Goal: Task Accomplishment & Management: Manage account settings

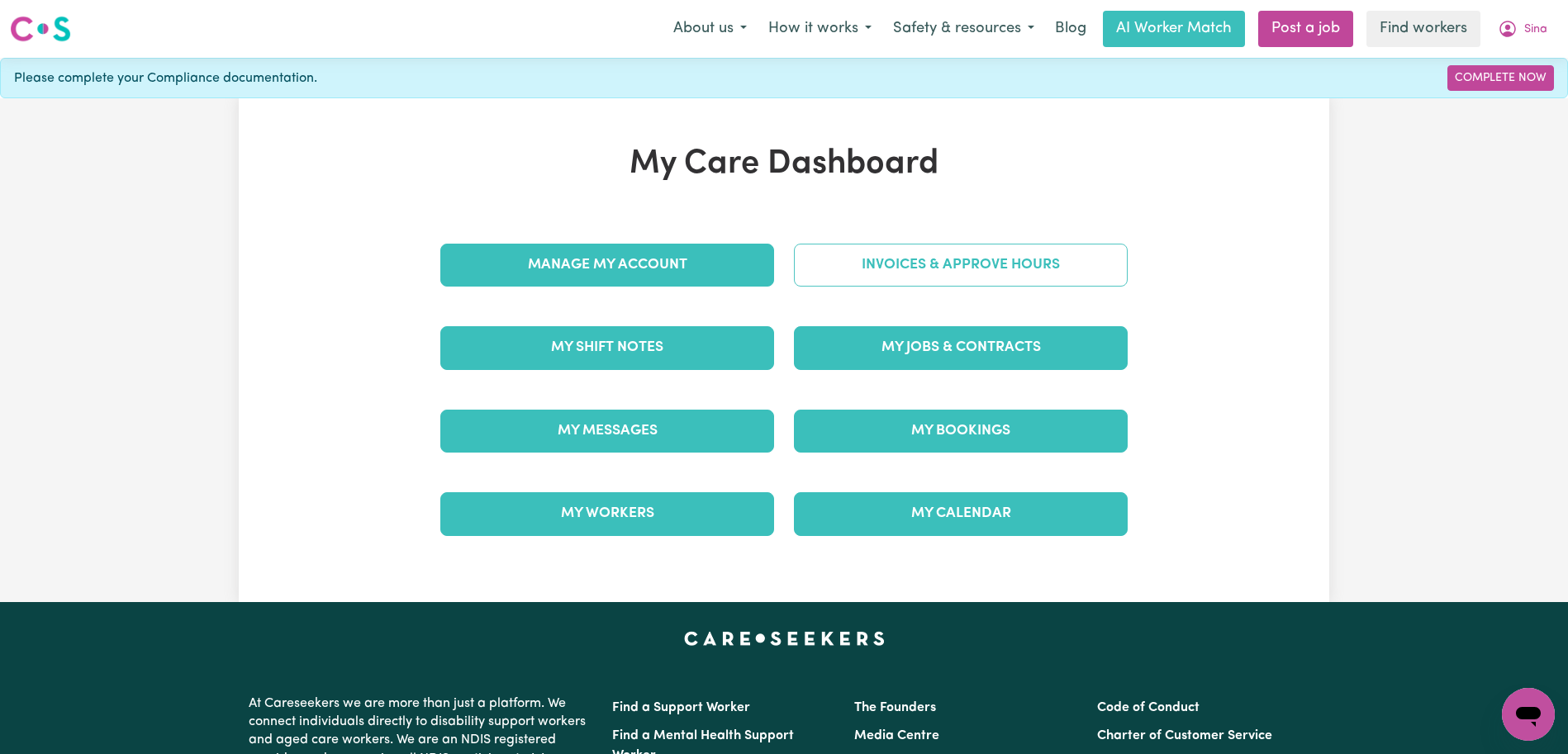
click at [942, 266] on link "Invoices & Approve Hours" at bounding box center [961, 266] width 334 height 43
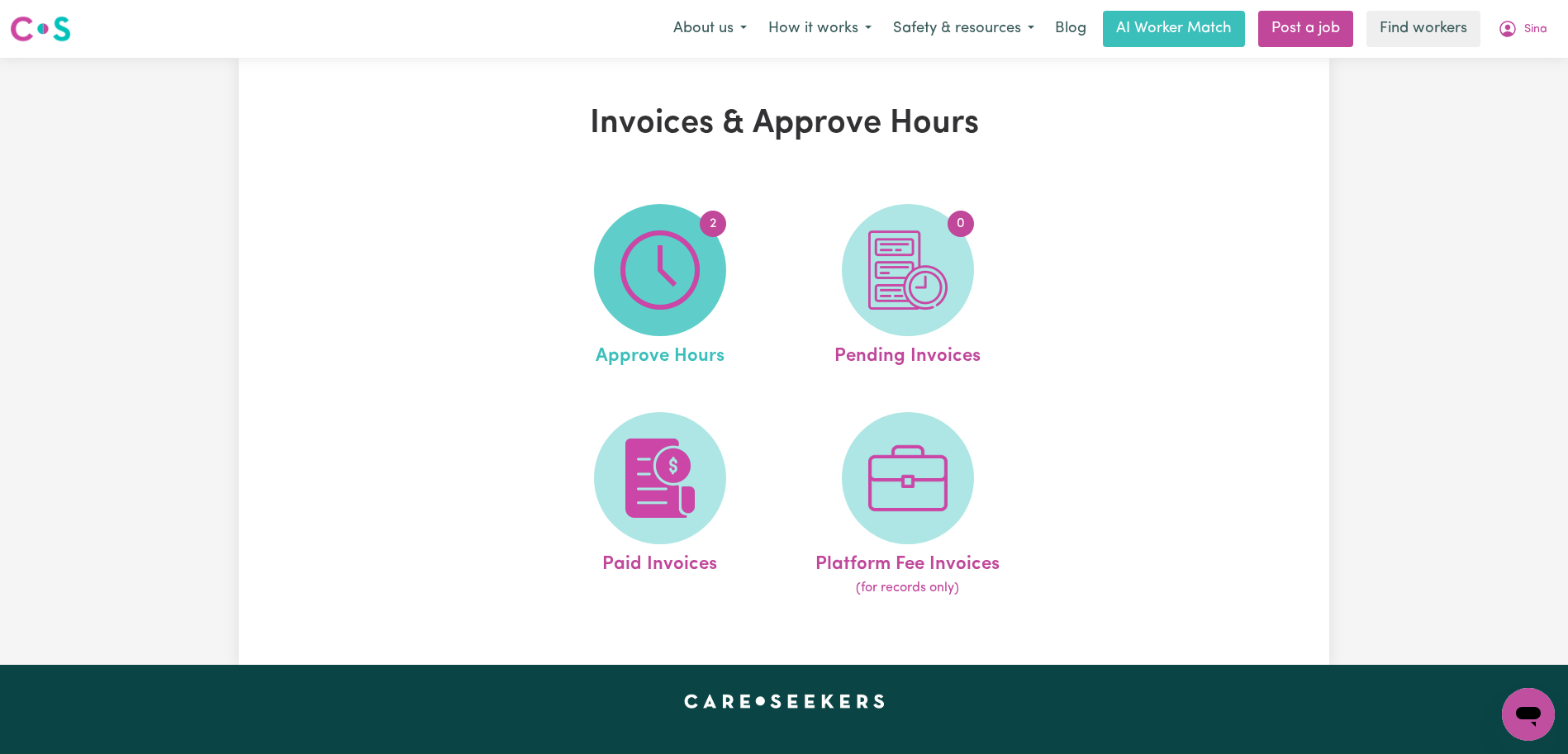
click at [679, 255] on img at bounding box center [661, 270] width 80 height 80
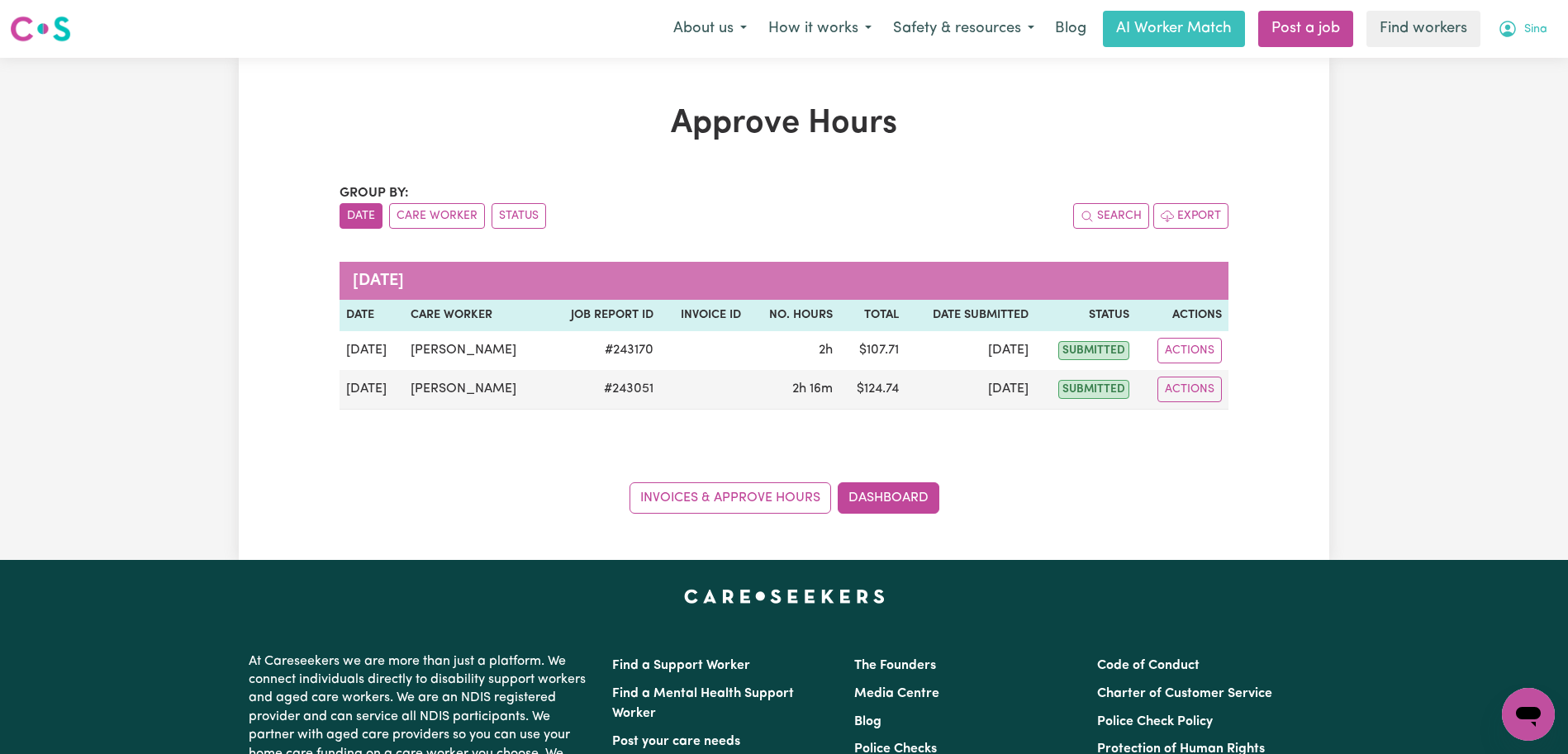
click at [1501, 37] on icon "My Account" at bounding box center [1507, 29] width 20 height 20
click at [1501, 95] on link "Logout" at bounding box center [1492, 95] width 131 height 31
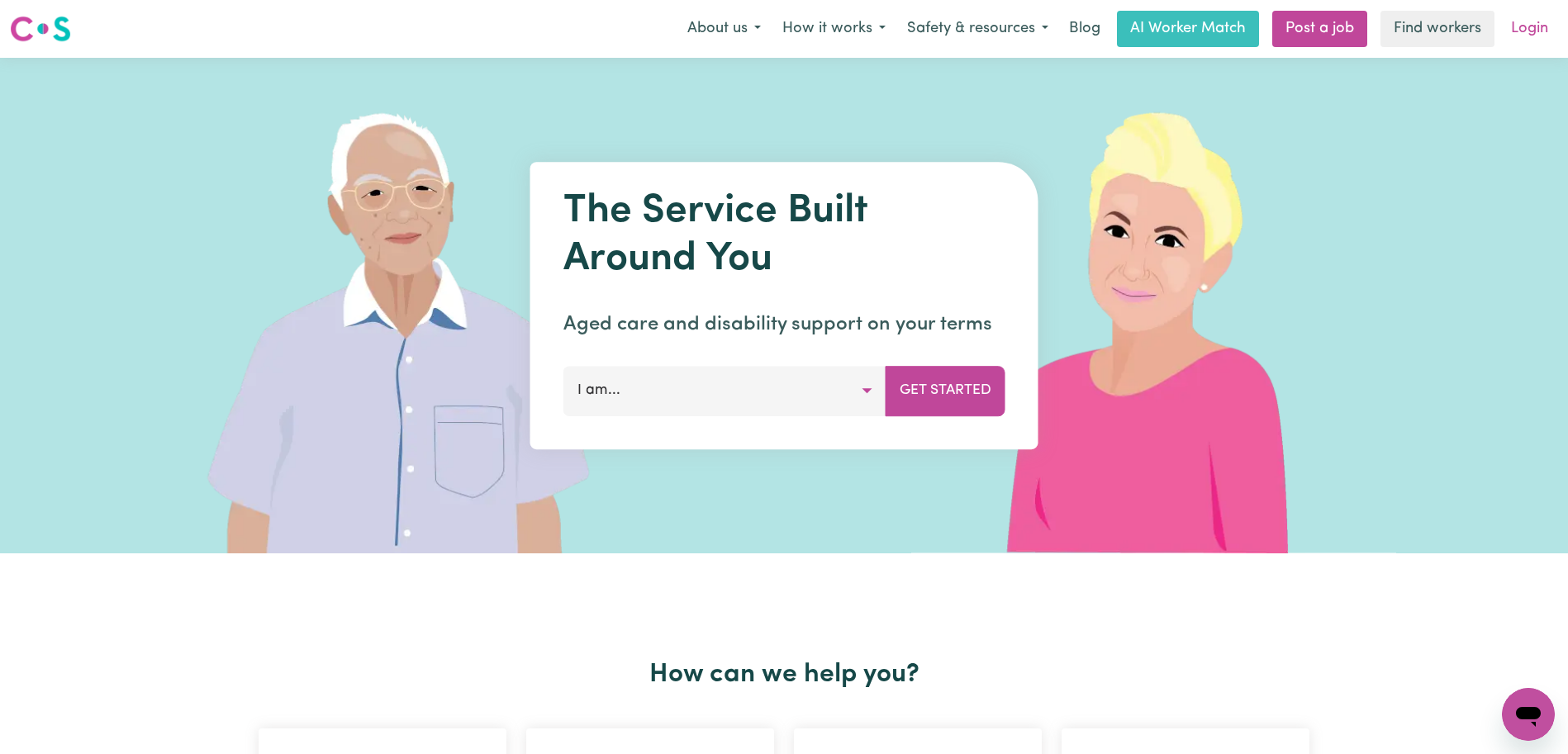
click at [1533, 34] on link "Login" at bounding box center [1530, 29] width 57 height 36
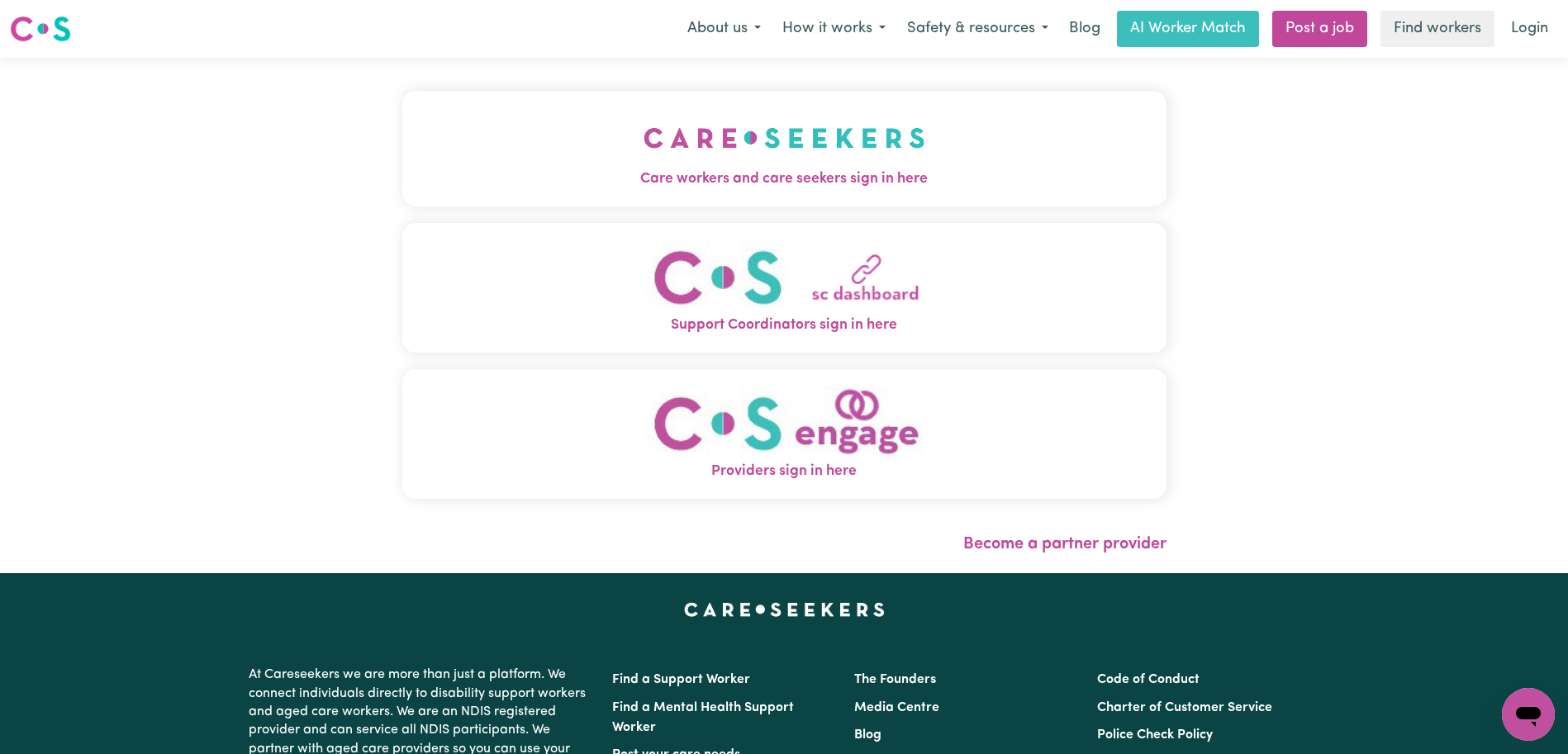
click at [757, 110] on button "Care workers and care seekers sign in here" at bounding box center [784, 149] width 765 height 116
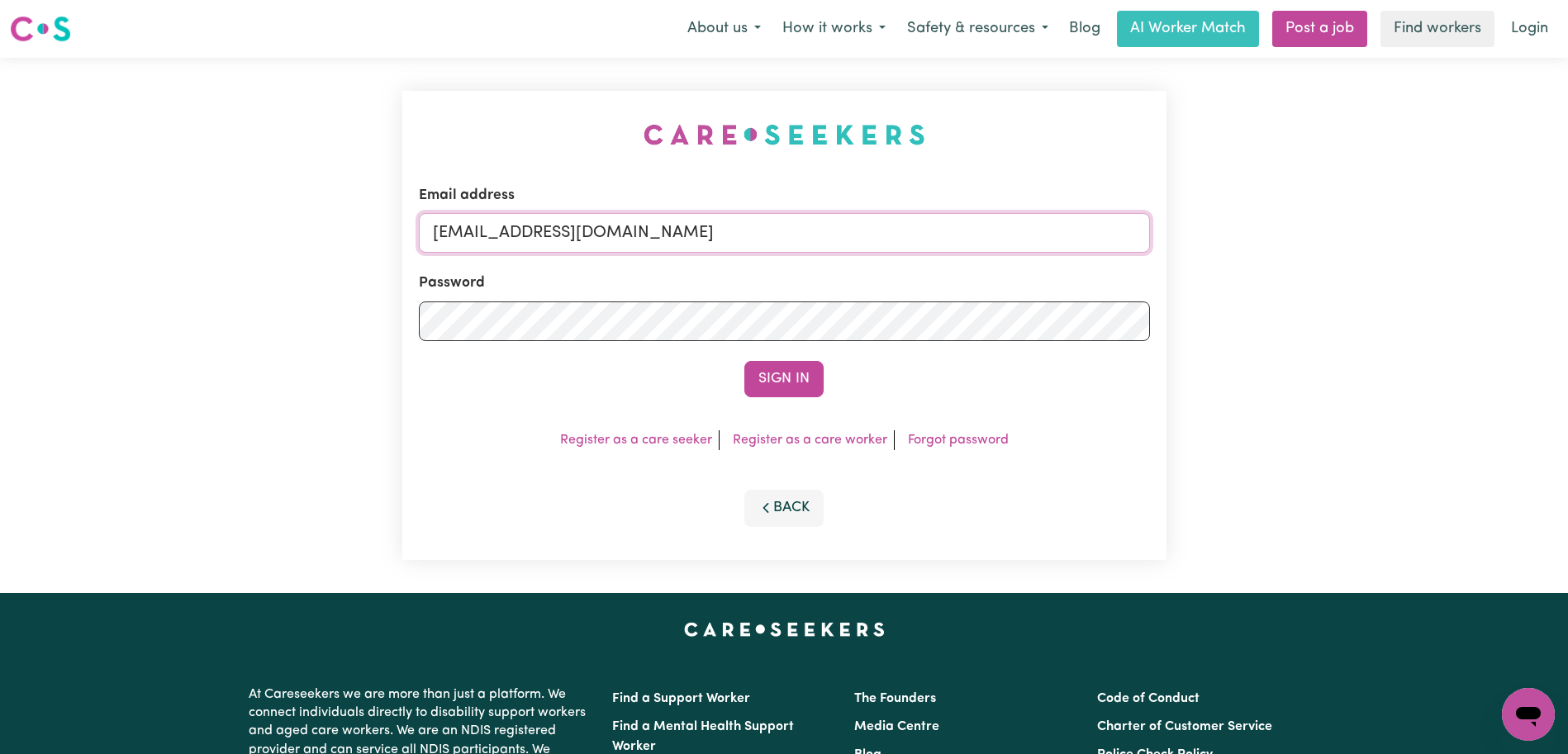
drag, startPoint x: 999, startPoint y: 245, endPoint x: 520, endPoint y: 236, distance: 479.1
click at [520, 236] on input "[EMAIL_ADDRESS][DOMAIN_NAME]" at bounding box center [784, 233] width 732 height 40
paste input "JoannePeakhurstCF"
type input "[EMAIL_ADDRESS][DOMAIN_NAME]"
click at [745, 361] on button "Sign In" at bounding box center [784, 379] width 80 height 36
